Goal: Task Accomplishment & Management: Use online tool/utility

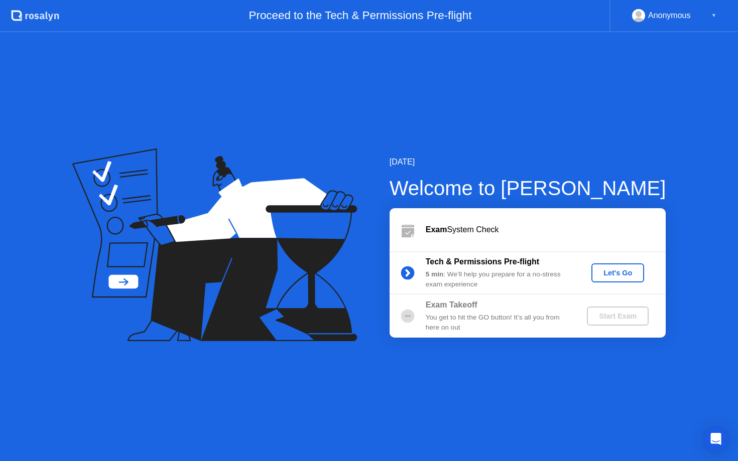
click at [618, 273] on div "Let's Go" at bounding box center [617, 273] width 45 height 8
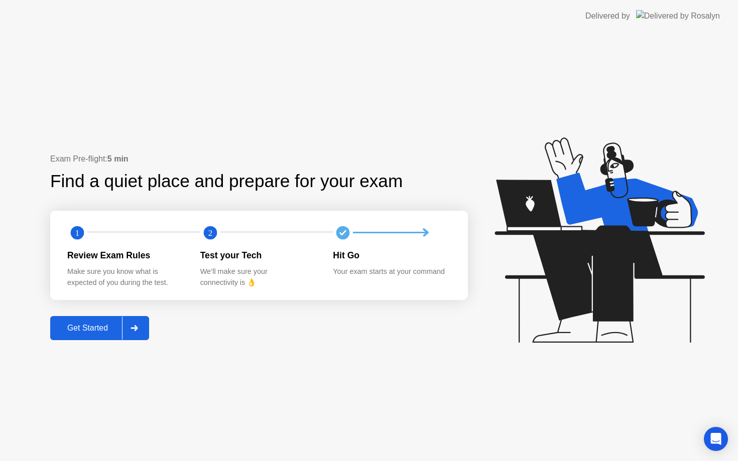
click at [102, 330] on div "Get Started" at bounding box center [87, 328] width 69 height 9
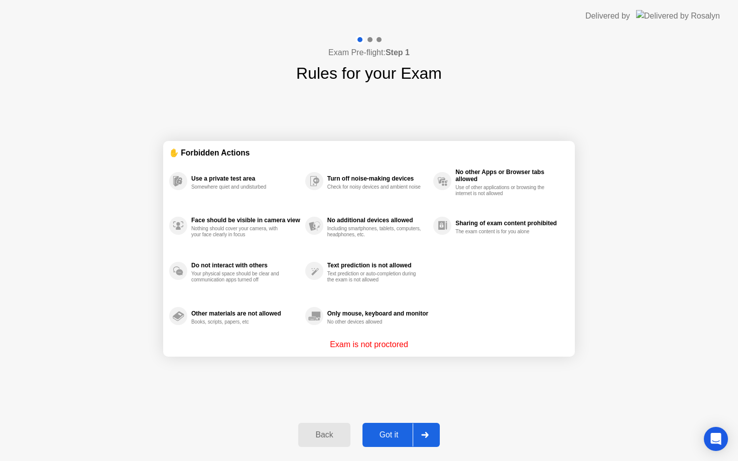
click at [386, 435] on div "Got it" at bounding box center [388, 434] width 47 height 9
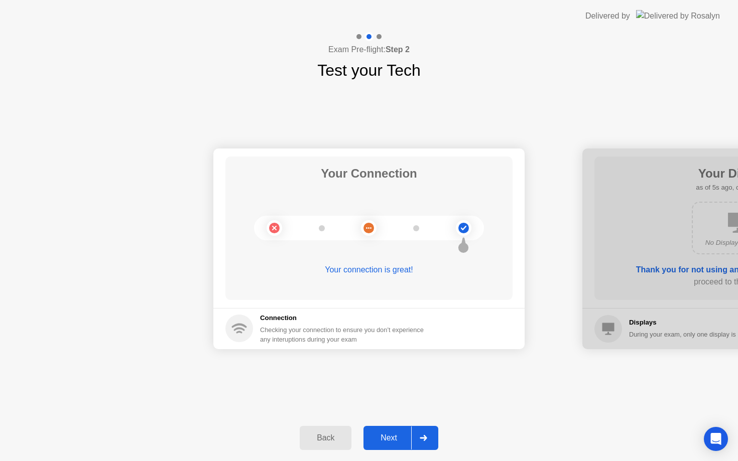
click at [389, 441] on div "Next" at bounding box center [388, 438] width 45 height 9
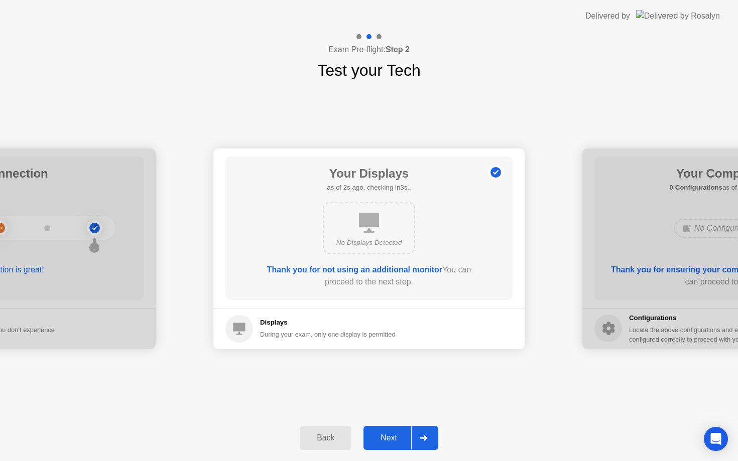
click at [389, 441] on div "Next" at bounding box center [388, 438] width 45 height 9
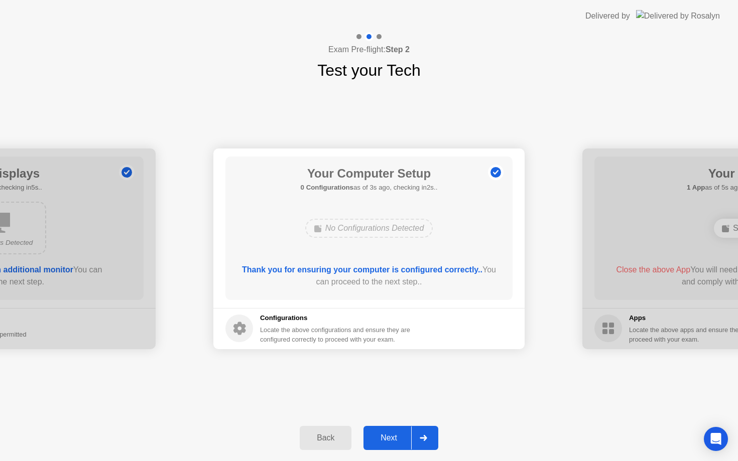
click at [389, 441] on div "Next" at bounding box center [388, 438] width 45 height 9
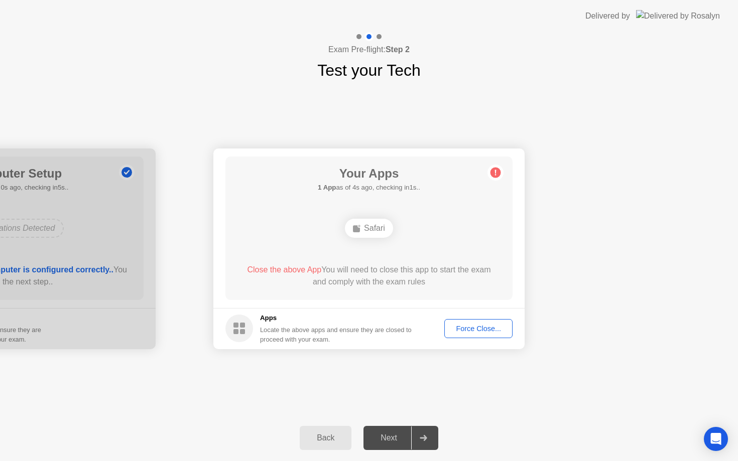
click at [462, 331] on div "Force Close..." at bounding box center [478, 329] width 61 height 8
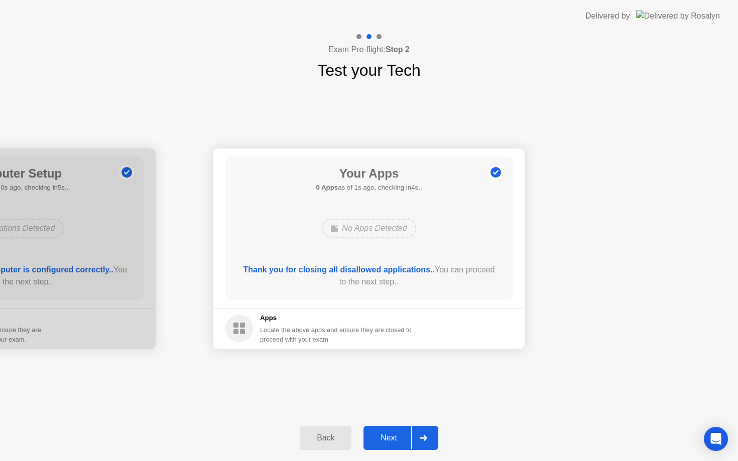
click at [391, 438] on div "Next" at bounding box center [388, 438] width 45 height 9
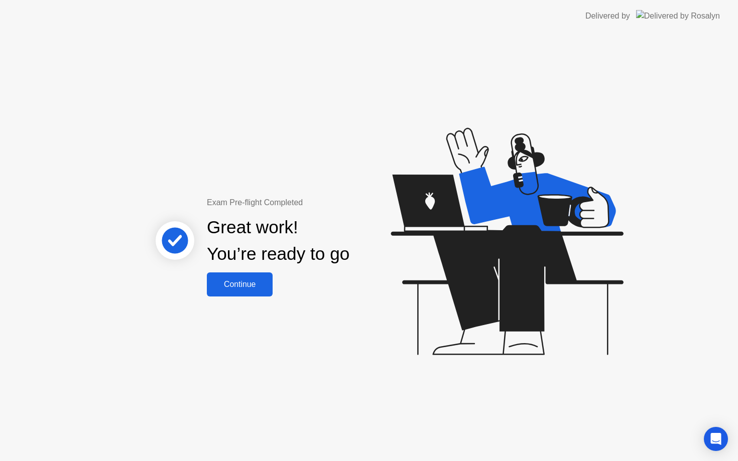
click at [254, 286] on div "Continue" at bounding box center [240, 284] width 60 height 9
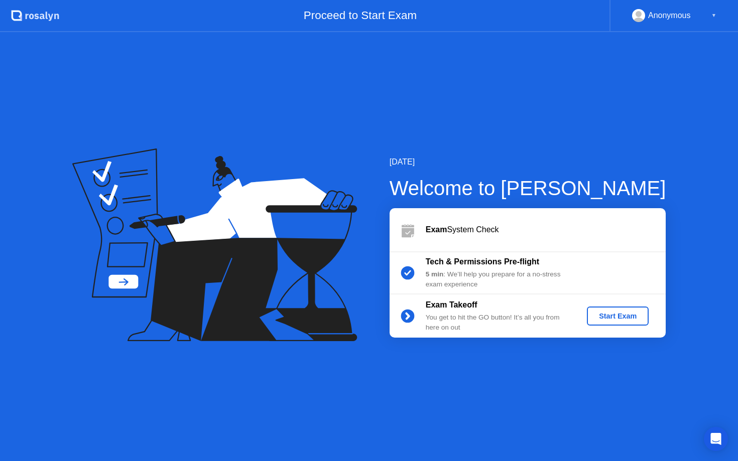
click at [605, 318] on div "Start Exam" at bounding box center [618, 316] width 54 height 8
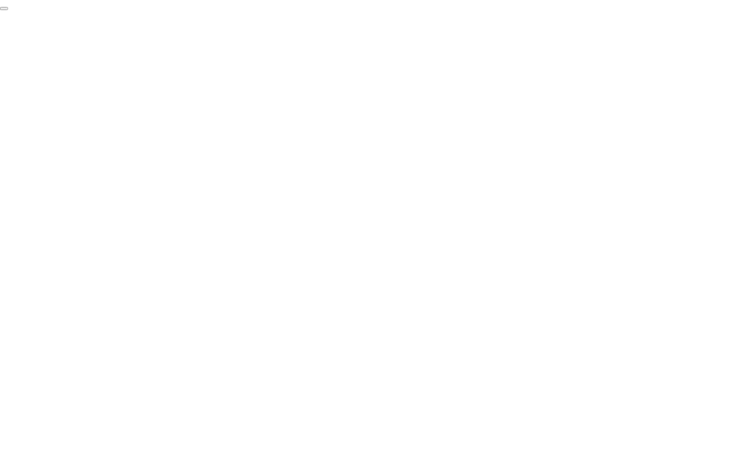
click div "End Proctoring Session"
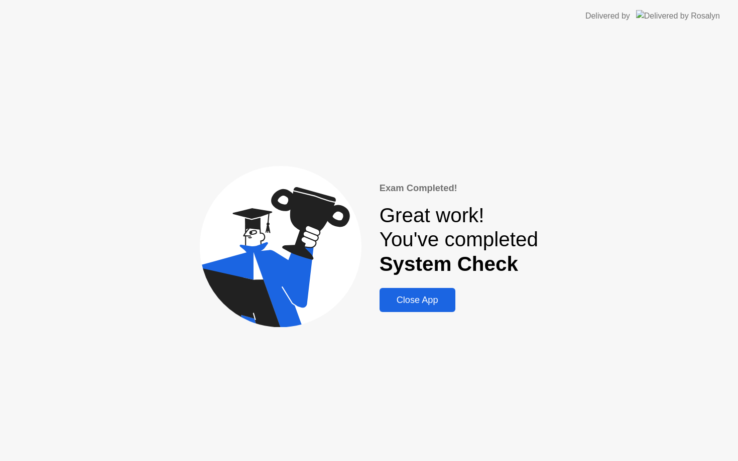
click at [407, 296] on div "Close App" at bounding box center [417, 300] width 70 height 11
